Goal: Transaction & Acquisition: Purchase product/service

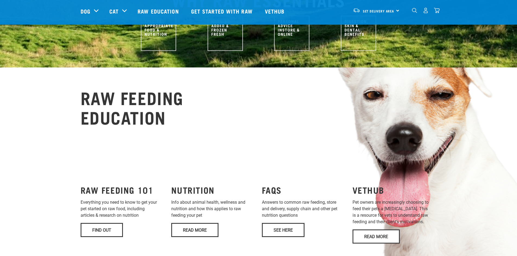
scroll to position [407, 0]
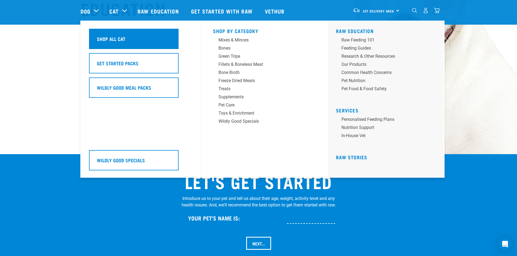
click at [114, 37] on h5 "Shop All Cat" at bounding box center [111, 38] width 28 height 7
click at [151, 41] on div "Shop All Cat" at bounding box center [133, 39] width 89 height 20
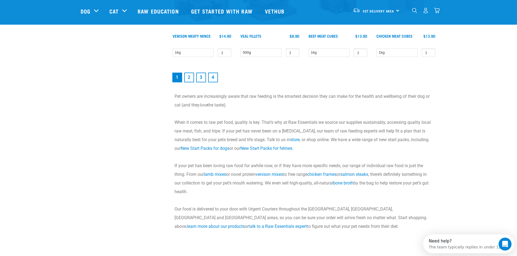
scroll to position [732, 0]
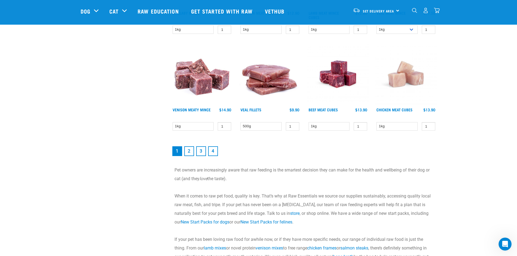
click at [186, 149] on link "2" at bounding box center [189, 151] width 10 height 10
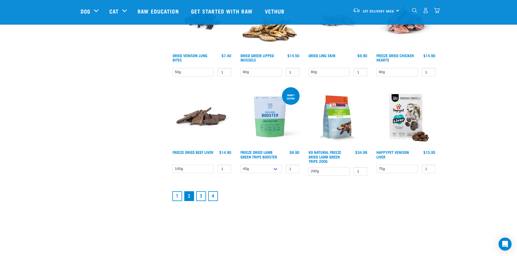
scroll to position [678, 0]
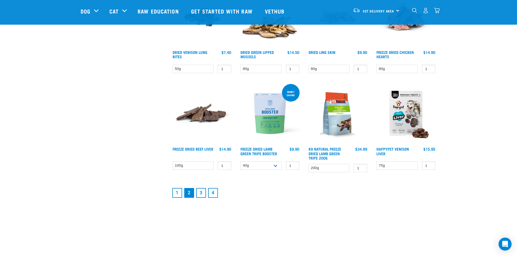
click at [200, 195] on link "3" at bounding box center [201, 193] width 10 height 10
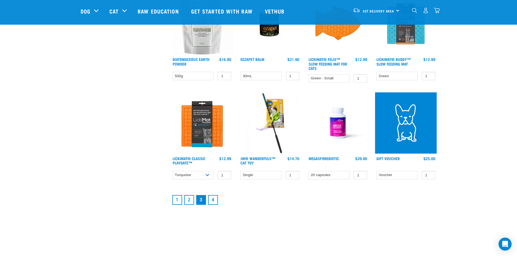
scroll to position [678, 0]
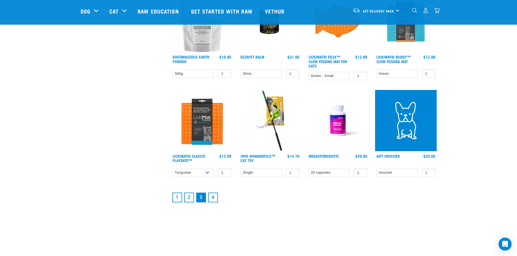
click at [175, 198] on link "1" at bounding box center [177, 198] width 10 height 10
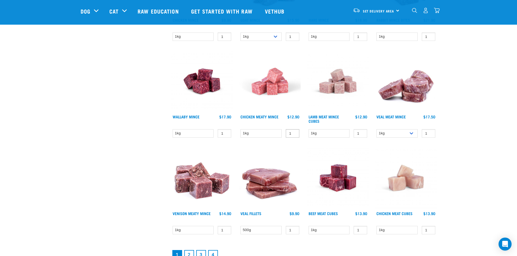
scroll to position [705, 0]
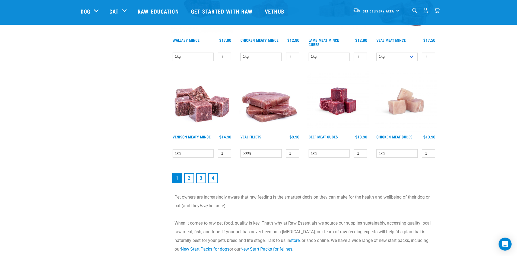
click at [189, 179] on link "2" at bounding box center [189, 179] width 10 height 10
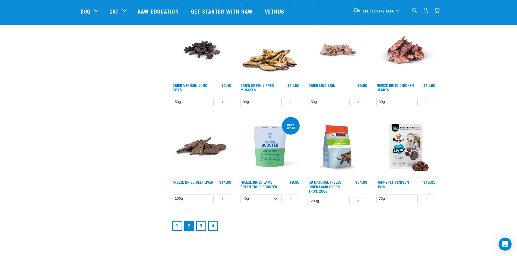
scroll to position [705, 0]
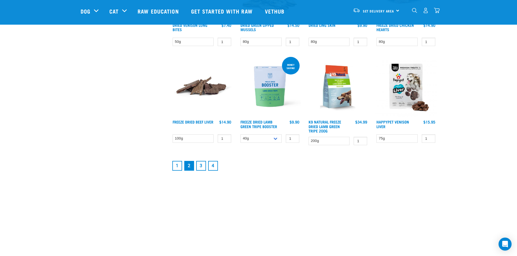
click at [198, 166] on link "3" at bounding box center [201, 166] width 10 height 10
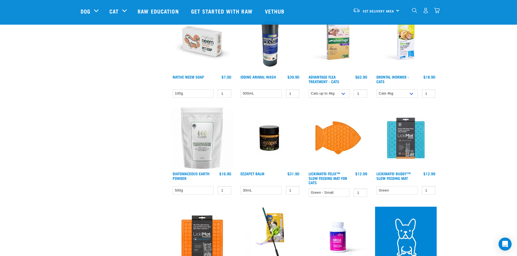
scroll to position [569, 0]
